Goal: Task Accomplishment & Management: Use online tool/utility

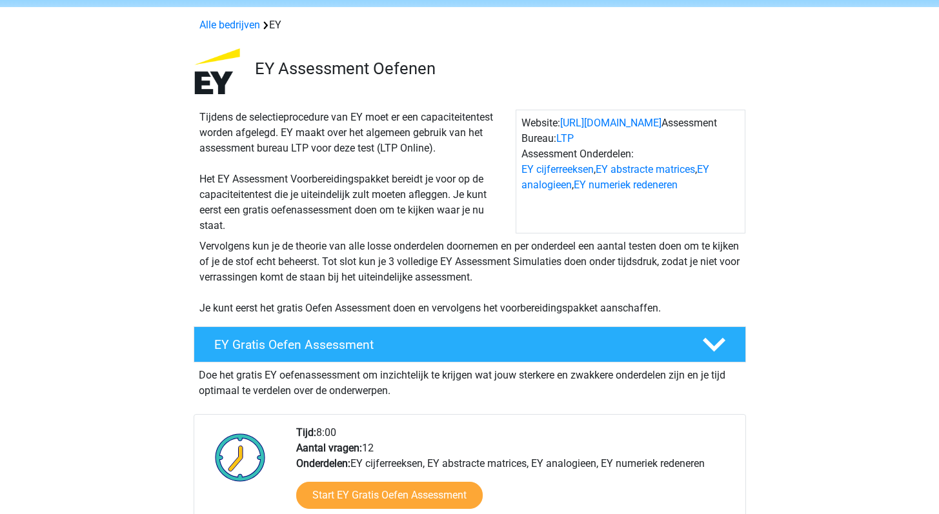
scroll to position [69, 0]
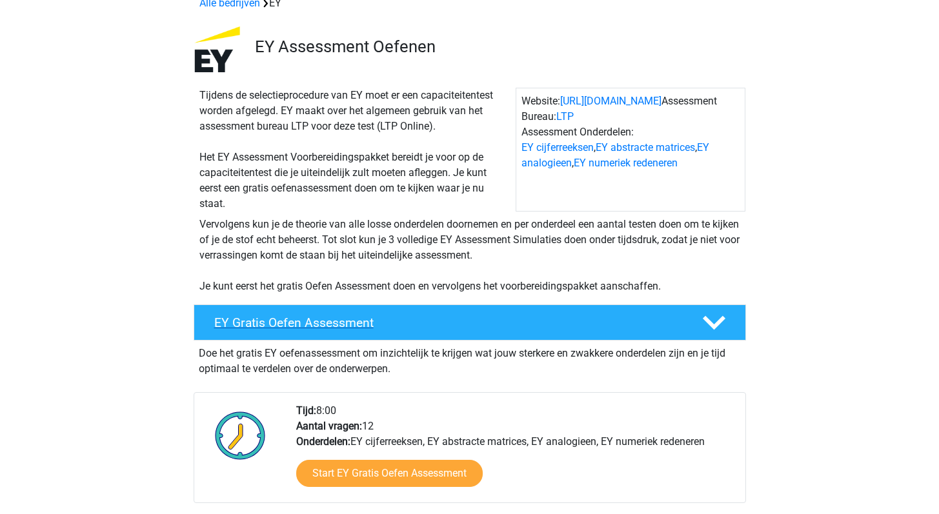
click at [357, 325] on h4 "EY Gratis Oefen Assessment" at bounding box center [447, 322] width 467 height 15
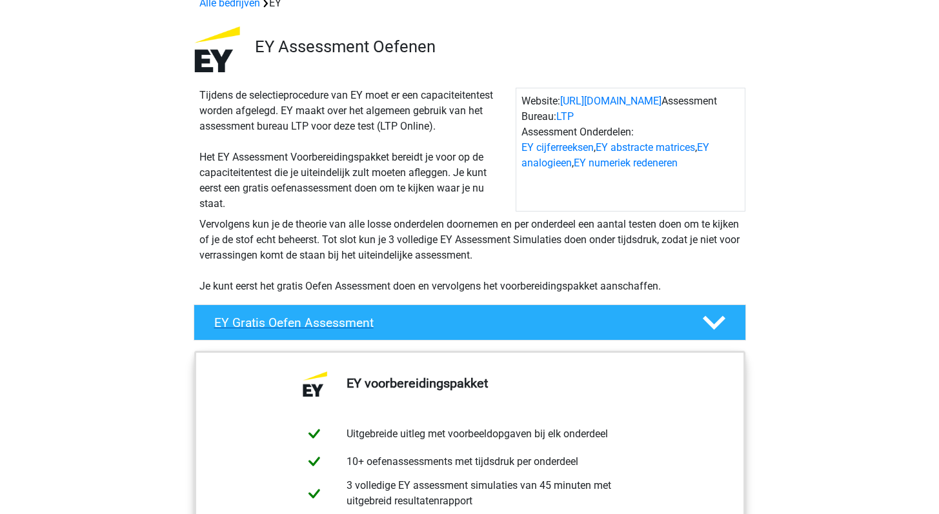
click at [357, 325] on h4 "EY Gratis Oefen Assessment" at bounding box center [447, 322] width 467 height 15
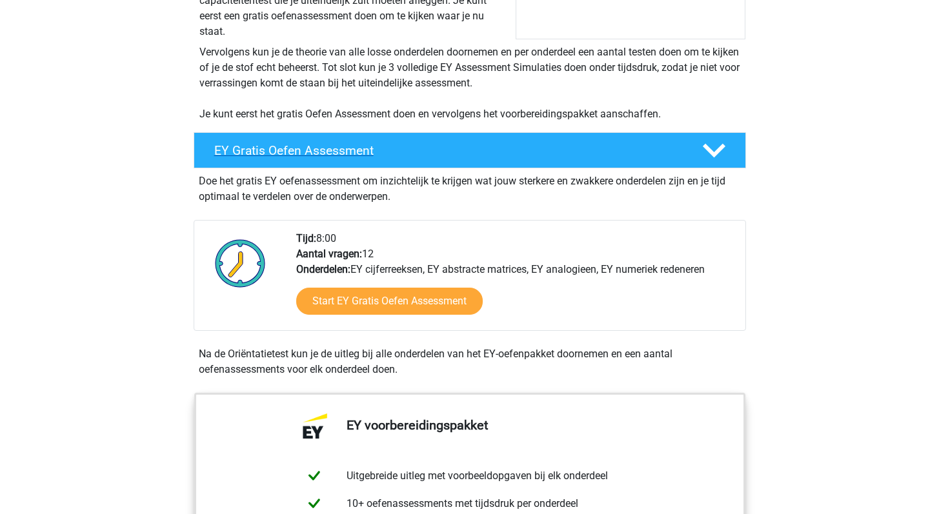
scroll to position [274, 0]
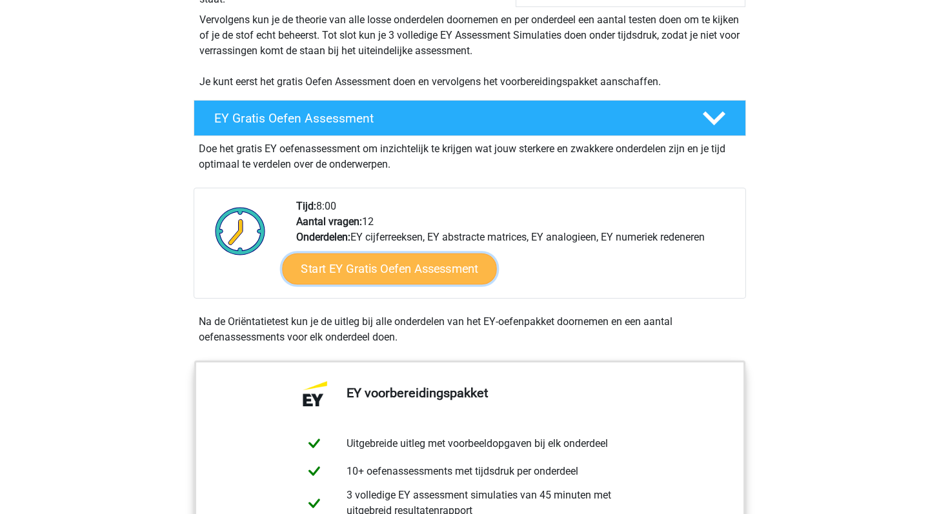
click at [381, 278] on link "Start EY Gratis Oefen Assessment" at bounding box center [389, 269] width 214 height 31
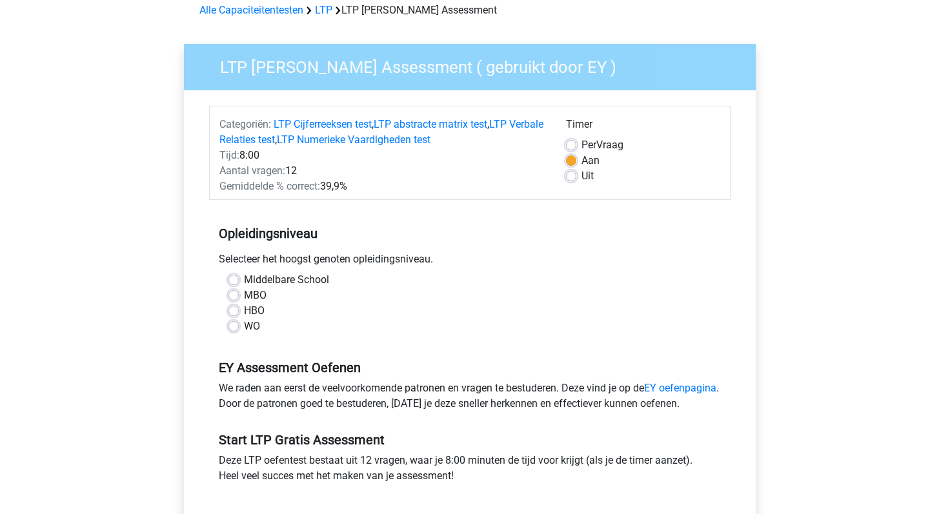
scroll to position [65, 0]
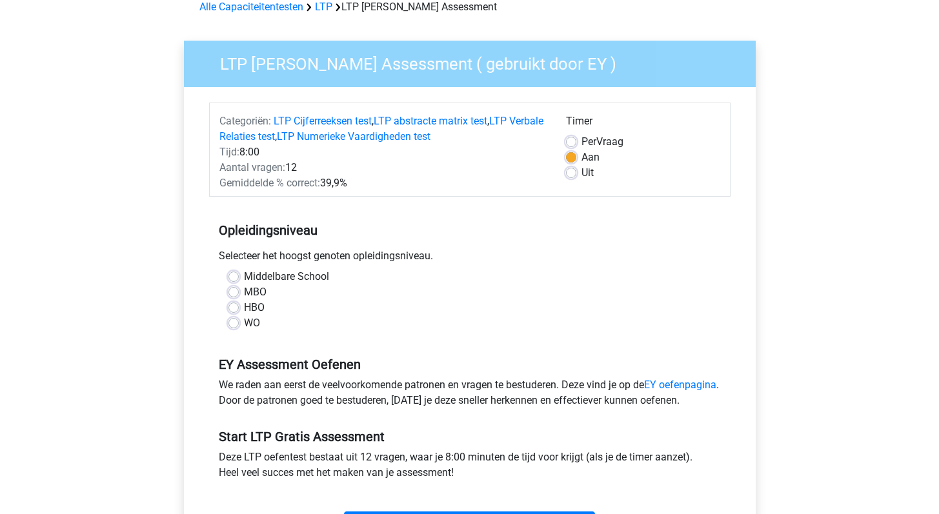
click at [244, 325] on label "WO" at bounding box center [252, 322] width 16 height 15
click at [233, 325] on input "WO" at bounding box center [233, 321] width 10 height 13
radio input "true"
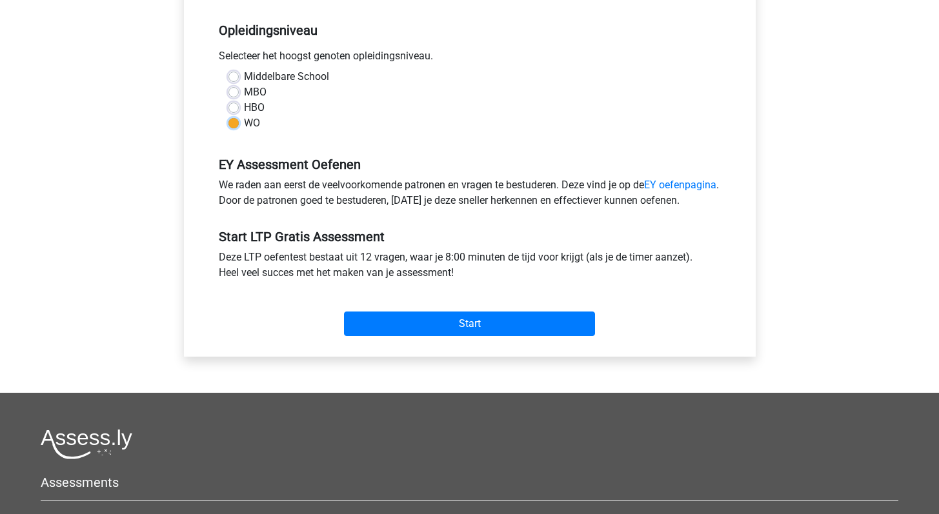
scroll to position [265, 0]
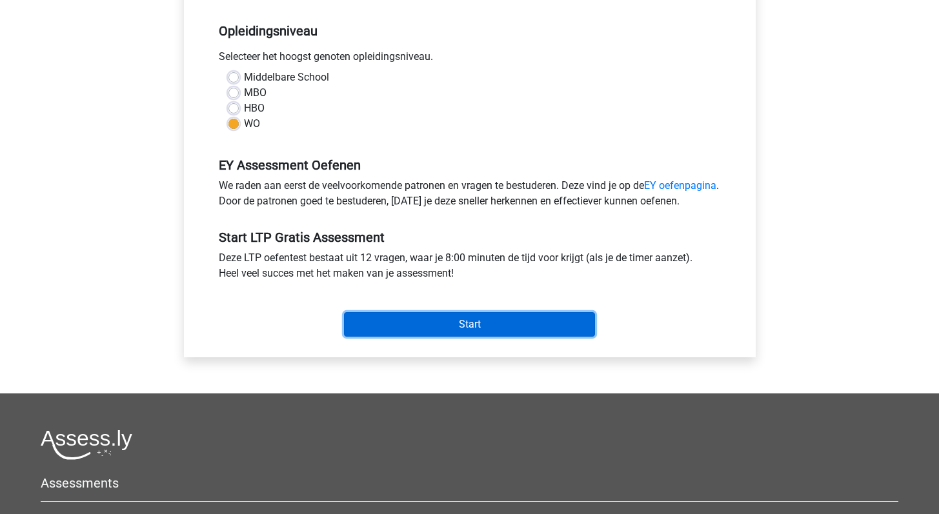
click at [404, 337] on input "Start" at bounding box center [469, 324] width 251 height 25
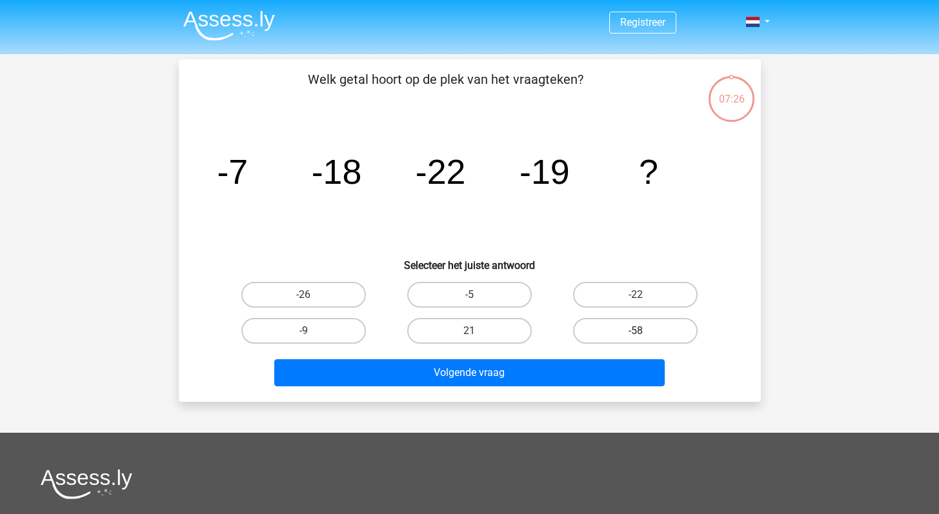
click at [634, 333] on label "-58" at bounding box center [635, 331] width 125 height 26
click at [635, 333] on input "-58" at bounding box center [639, 335] width 8 height 8
radio input "true"
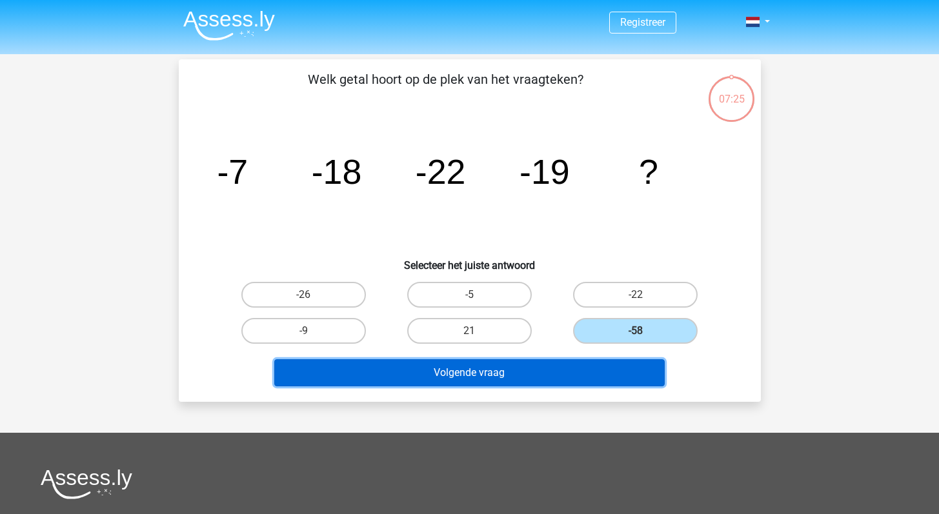
click at [583, 359] on button "Volgende vraag" at bounding box center [469, 372] width 390 height 27
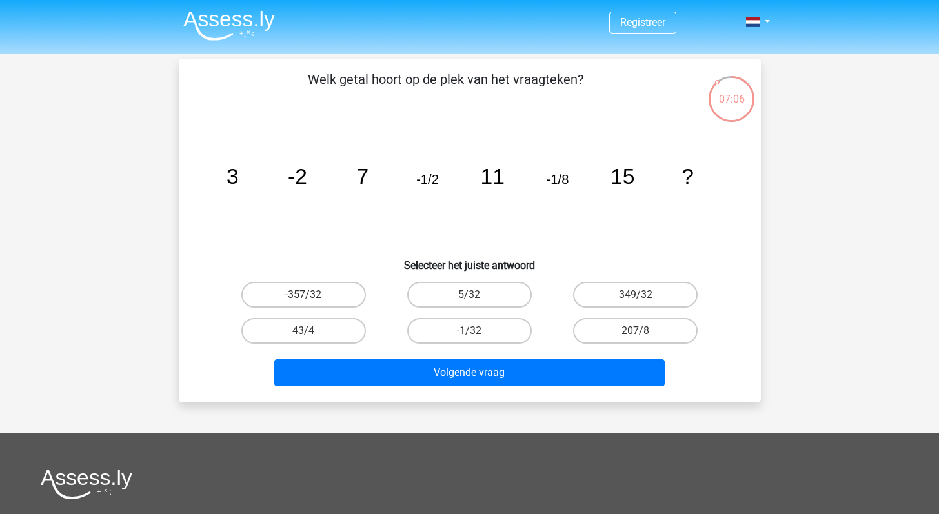
click at [470, 334] on input "-1/32" at bounding box center [473, 335] width 8 height 8
radio input "true"
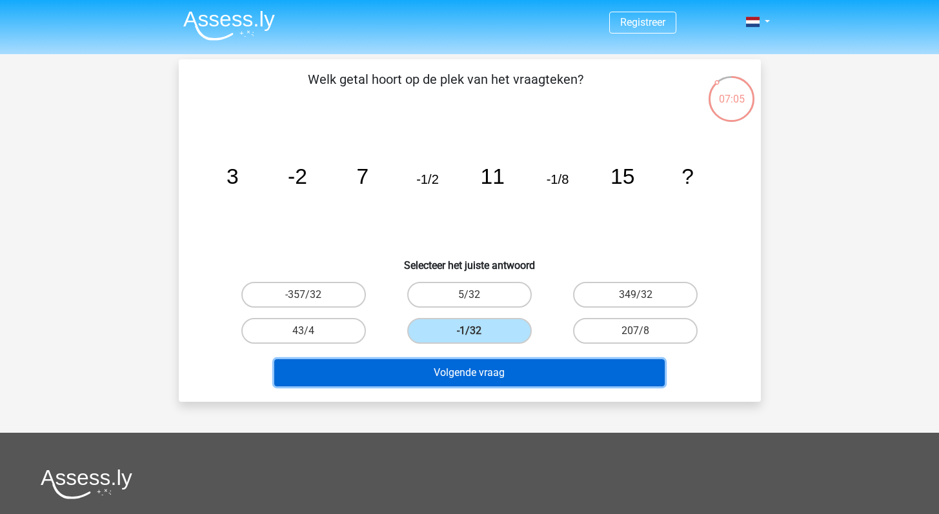
click at [451, 374] on button "Volgende vraag" at bounding box center [469, 372] width 390 height 27
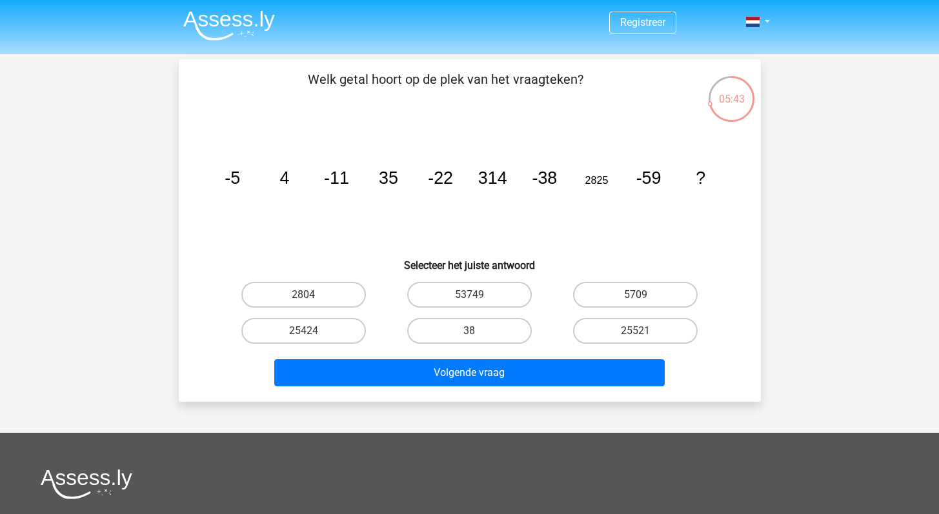
click at [308, 332] on input "25424" at bounding box center [307, 335] width 8 height 8
radio input "true"
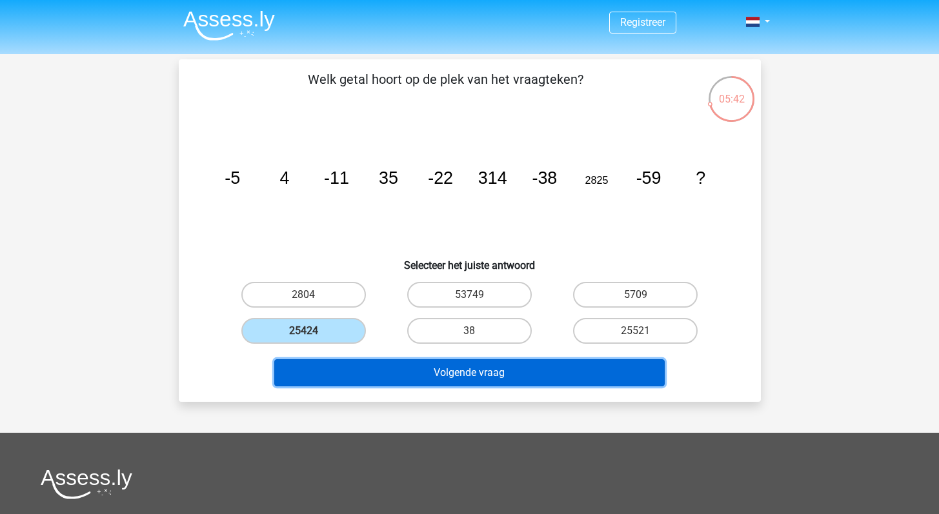
click at [395, 372] on button "Volgende vraag" at bounding box center [469, 372] width 390 height 27
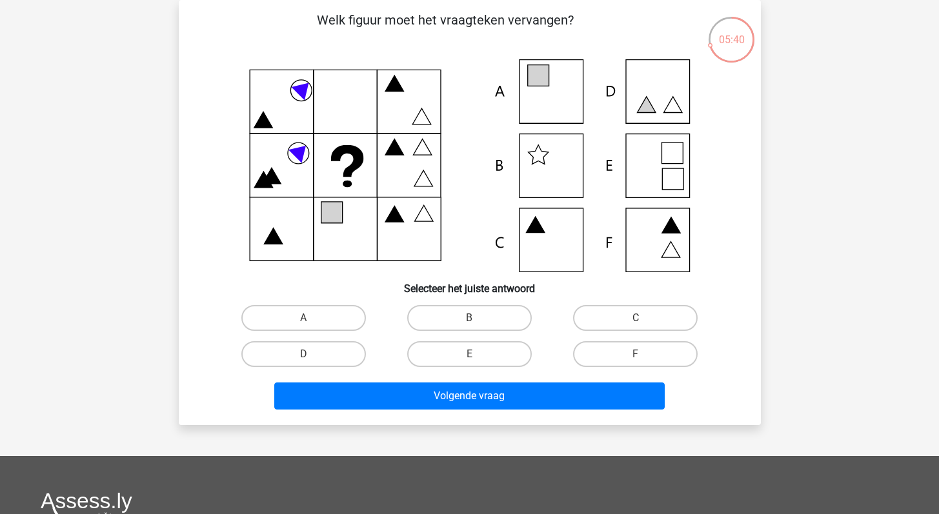
scroll to position [23, 0]
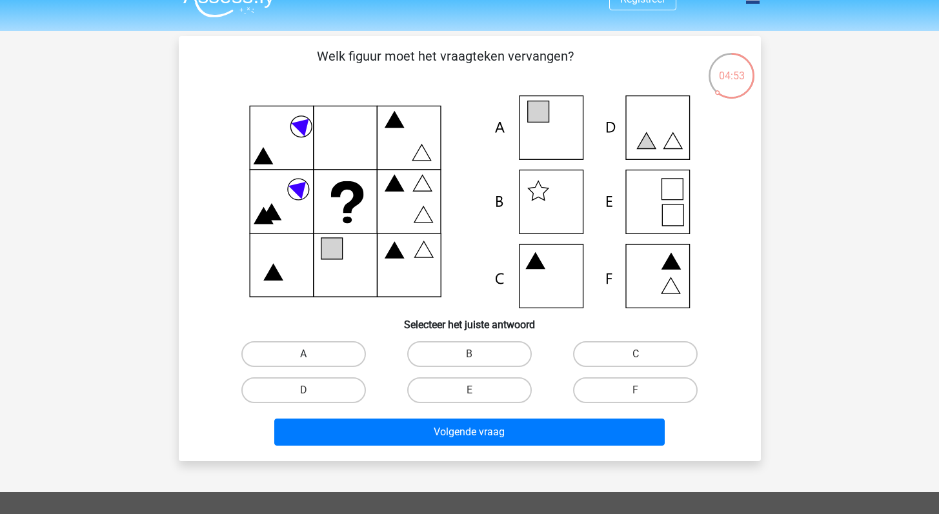
click at [299, 352] on label "A" at bounding box center [303, 354] width 125 height 26
click at [303, 354] on input "A" at bounding box center [307, 358] width 8 height 8
radio input "true"
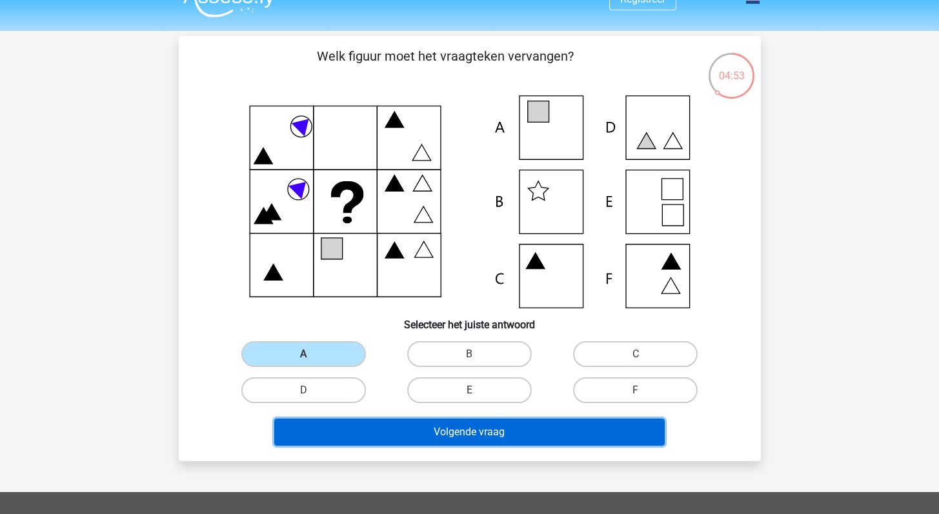
click at [426, 427] on button "Volgende vraag" at bounding box center [469, 432] width 390 height 27
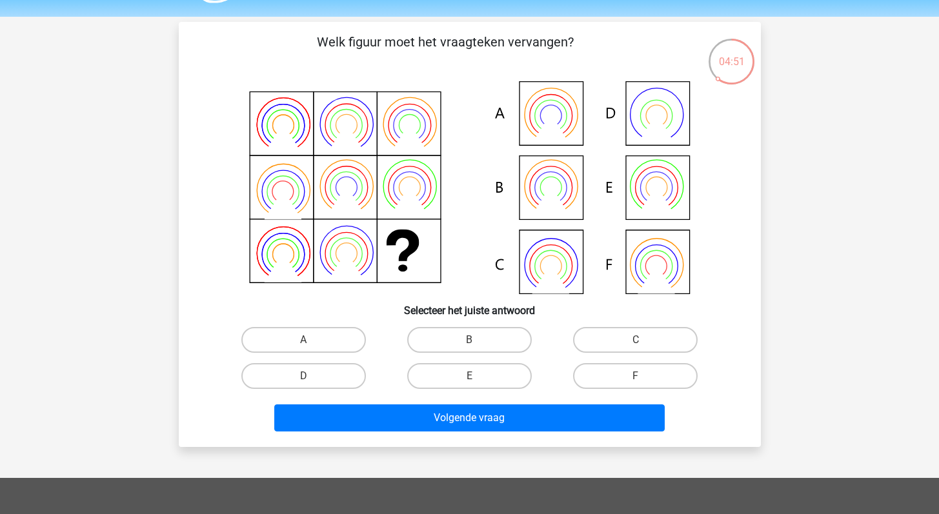
scroll to position [36, 0]
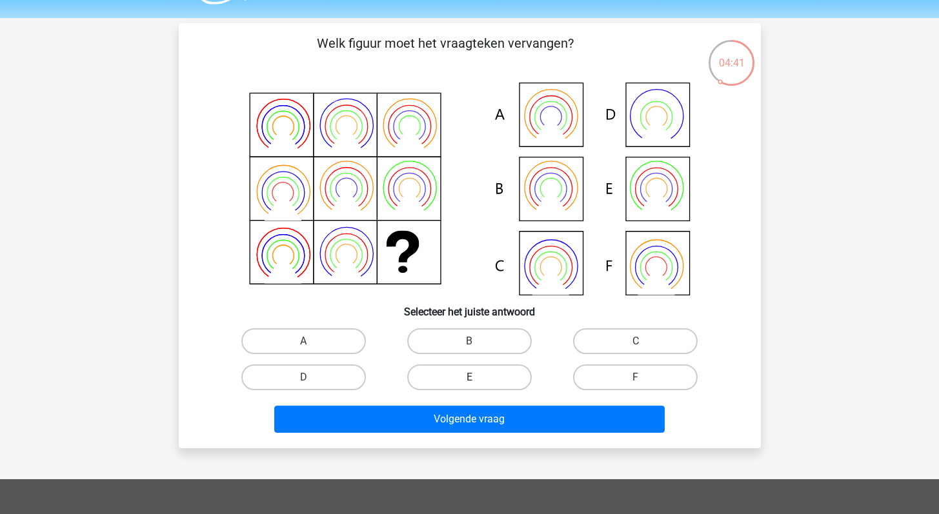
click at [490, 375] on label "E" at bounding box center [469, 377] width 125 height 26
click at [477, 377] on input "E" at bounding box center [473, 381] width 8 height 8
radio input "true"
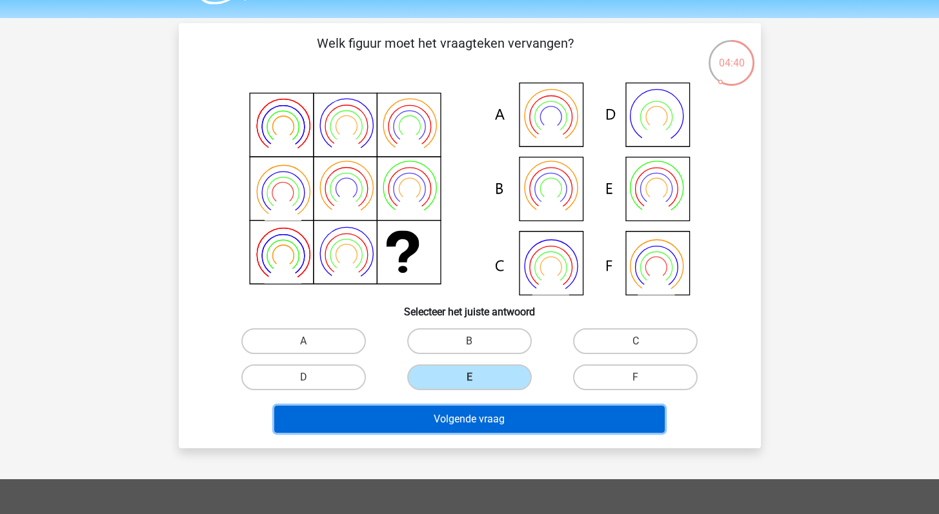
click at [515, 417] on button "Volgende vraag" at bounding box center [469, 419] width 390 height 27
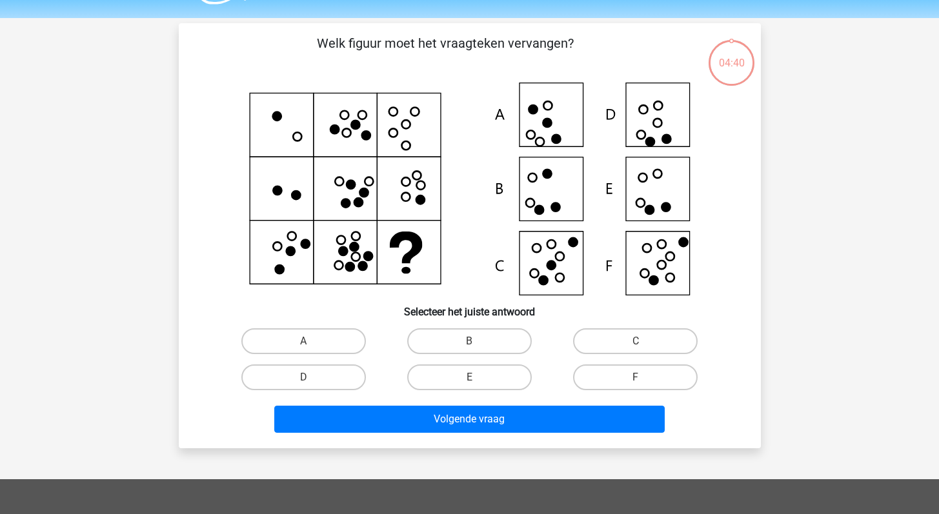
scroll to position [59, 0]
